Goal: Task Accomplishment & Management: Manage account settings

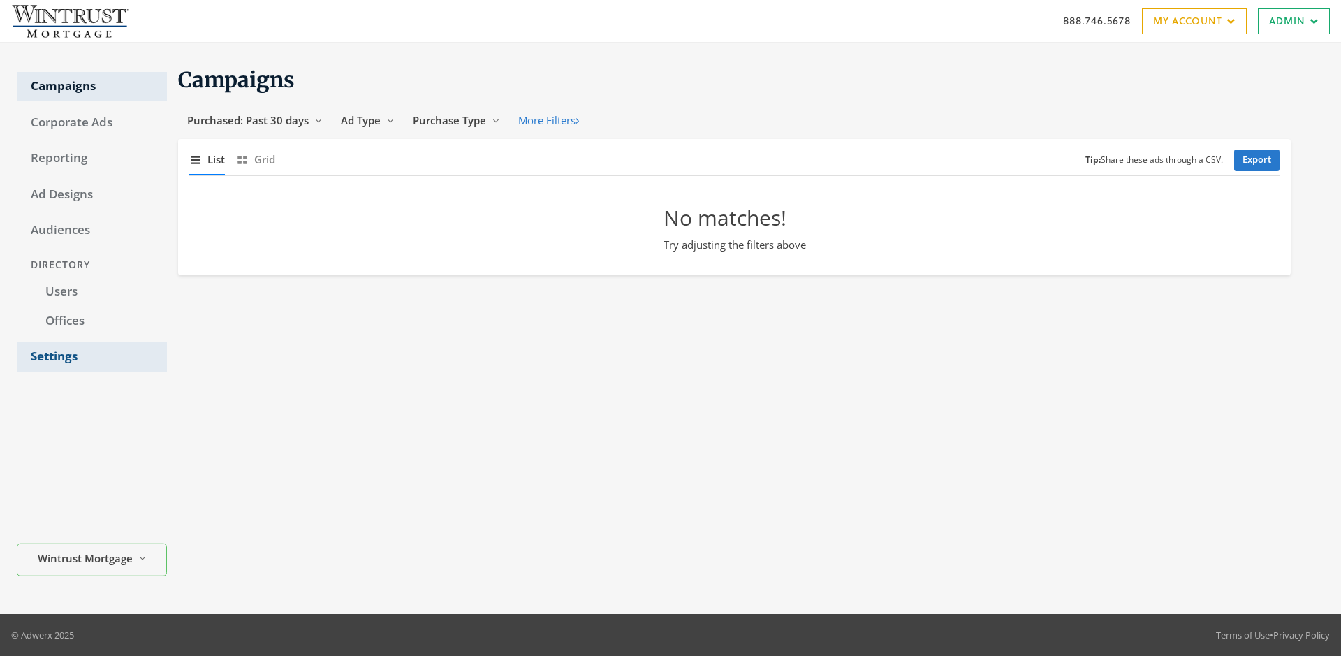
click at [91, 357] on link "Settings" at bounding box center [92, 356] width 150 height 29
select select "[PERSON_NAME]"
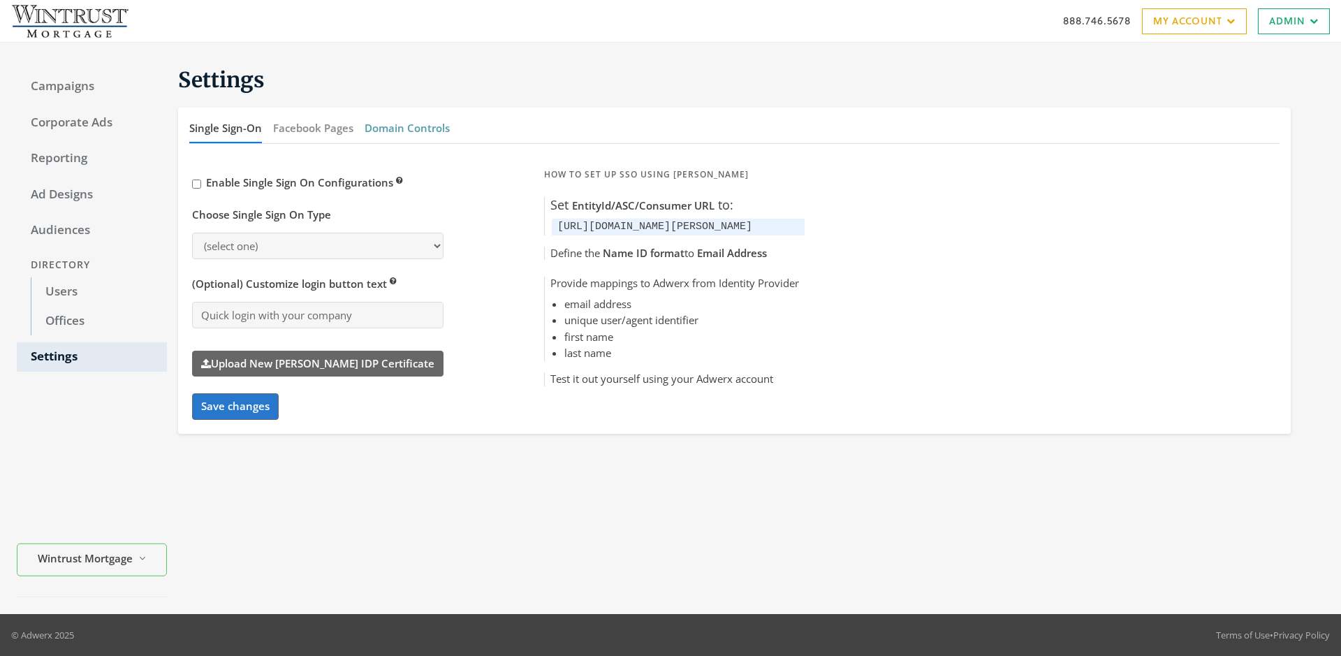
click at [406, 128] on button "Domain Controls" at bounding box center [407, 128] width 85 height 30
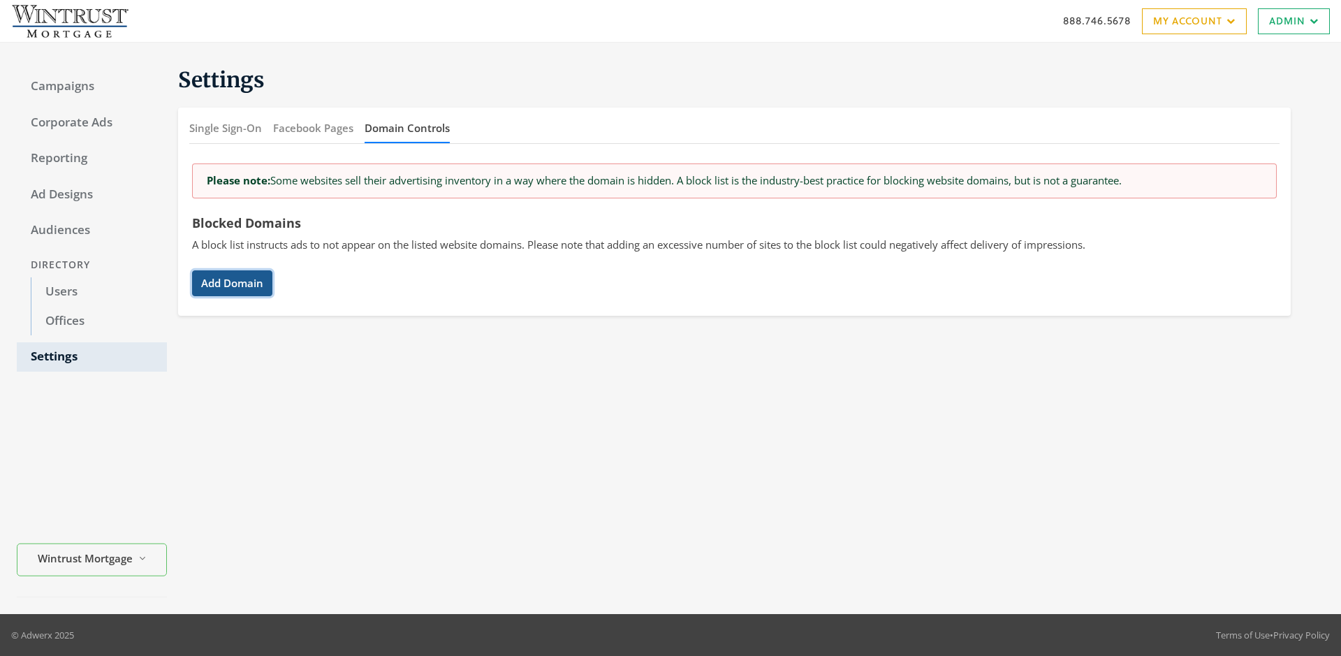
click at [232, 283] on button "Add Domain" at bounding box center [232, 283] width 80 height 26
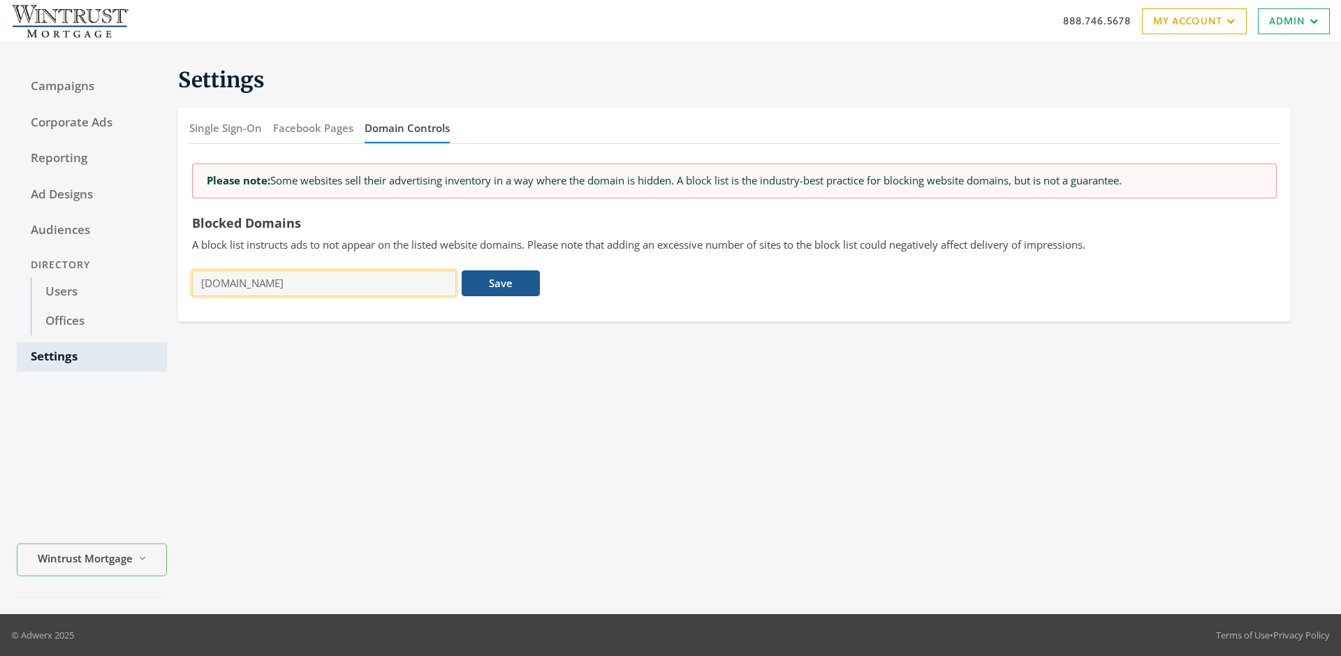
type input "[DOMAIN_NAME]"
click at [501, 283] on button "Save" at bounding box center [501, 283] width 78 height 26
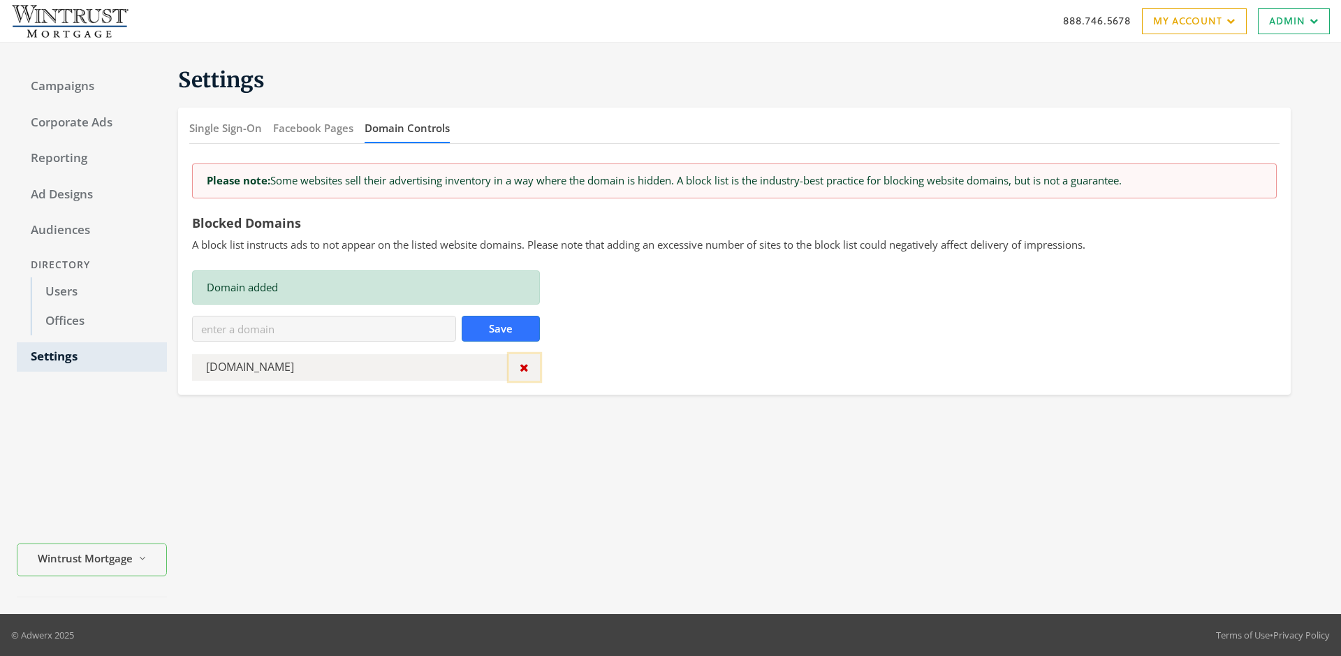
click at [524, 367] on icon "button" at bounding box center [524, 367] width 9 height 11
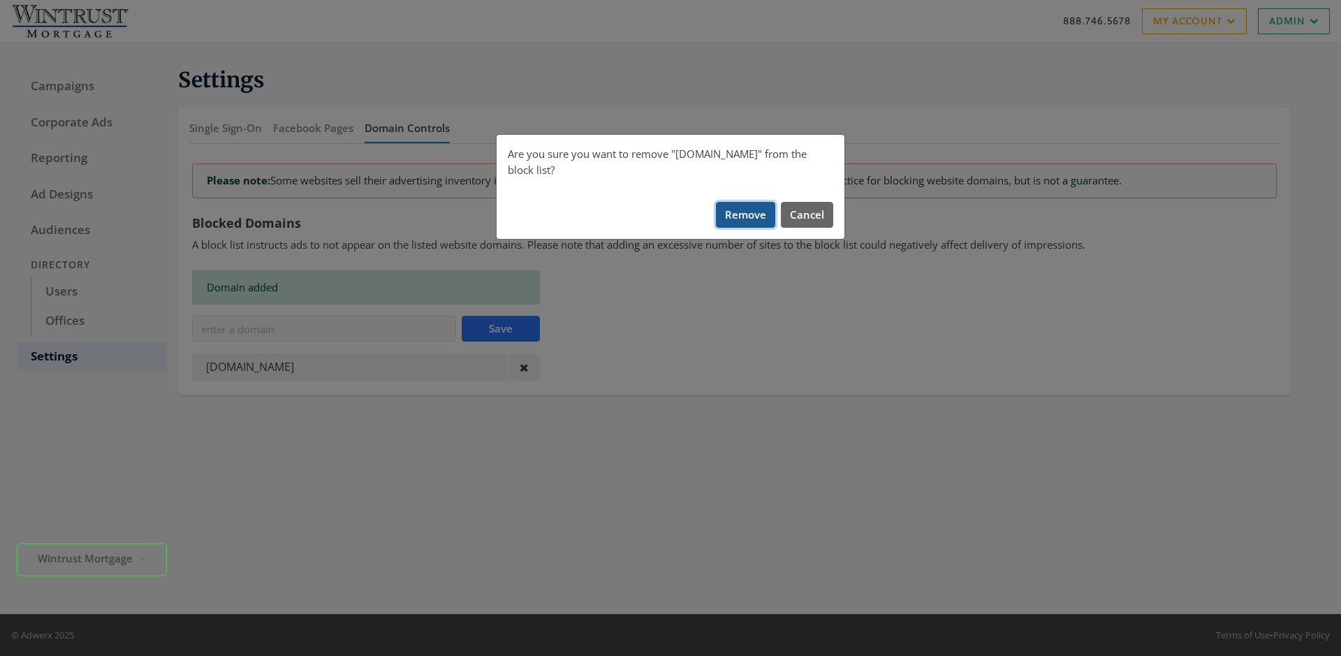
click at [746, 202] on button "Remove" at bounding box center [745, 215] width 59 height 26
